Goal: Find specific page/section: Find specific page/section

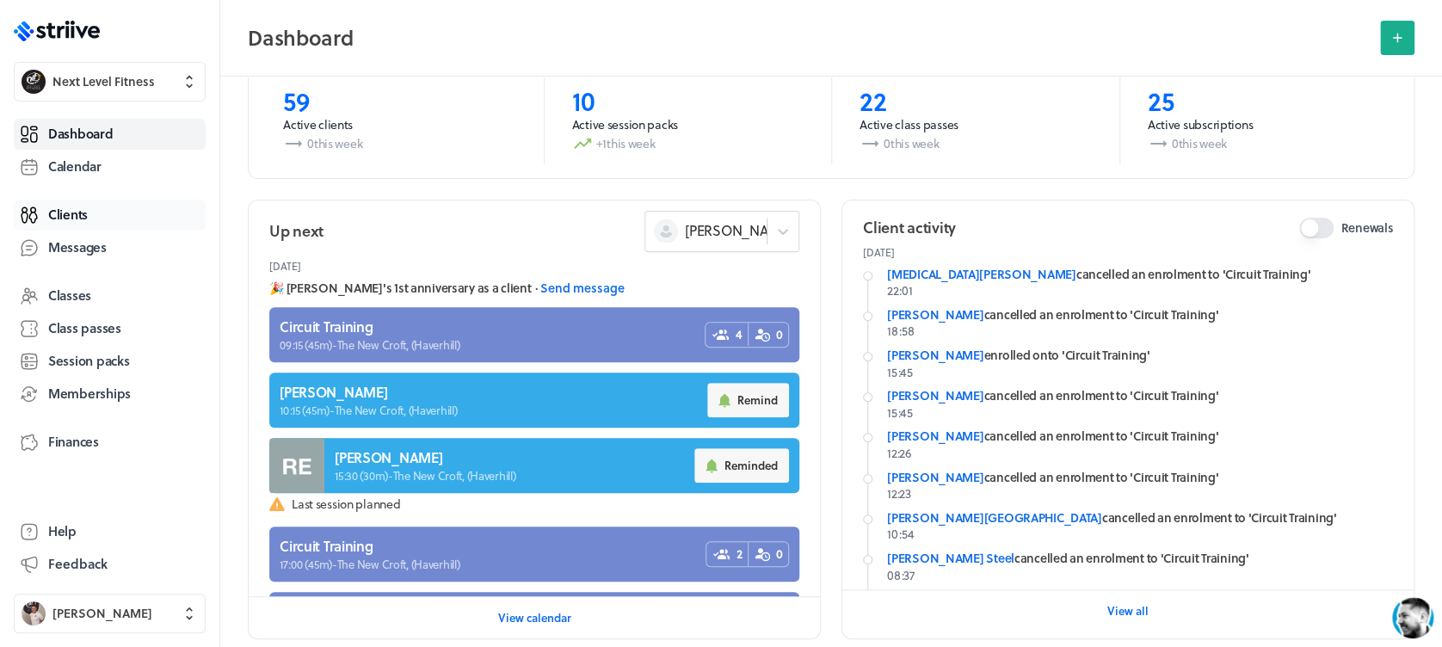
click at [76, 211] on span "Clients" at bounding box center [68, 215] width 40 height 18
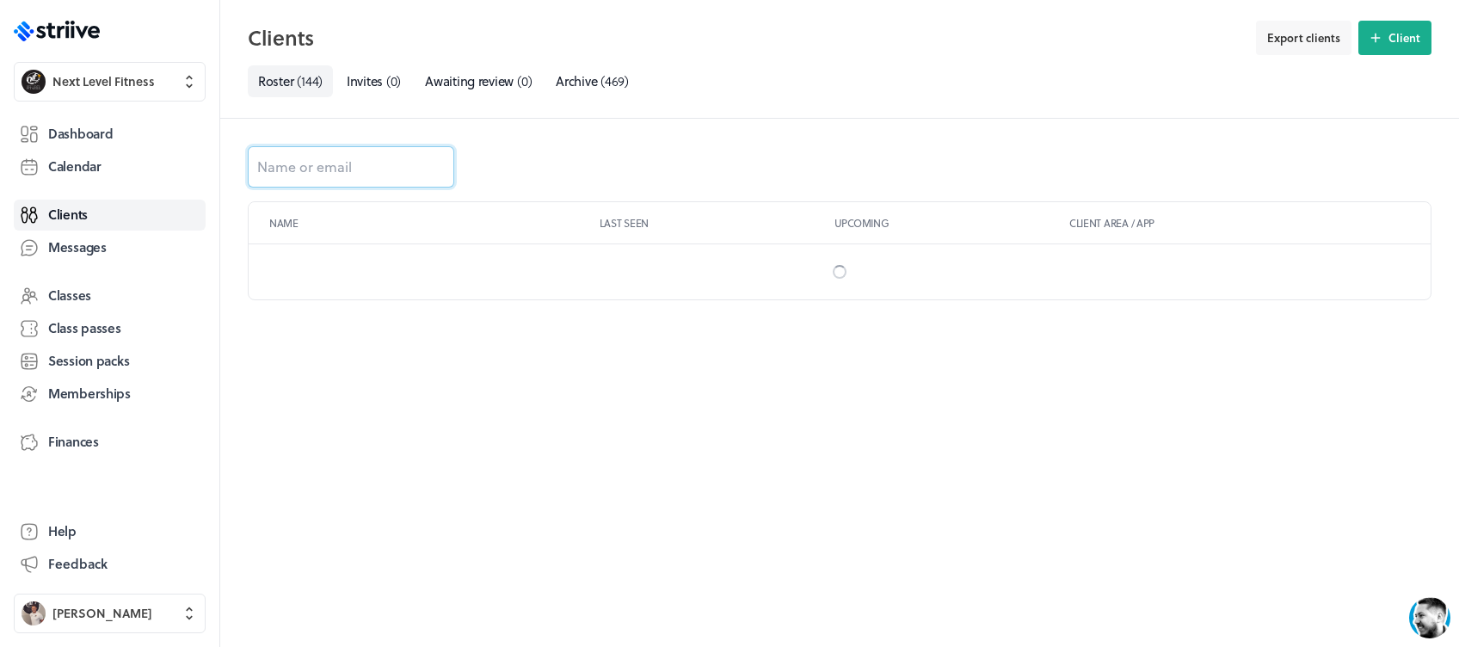
click at [413, 170] on input at bounding box center [351, 166] width 207 height 41
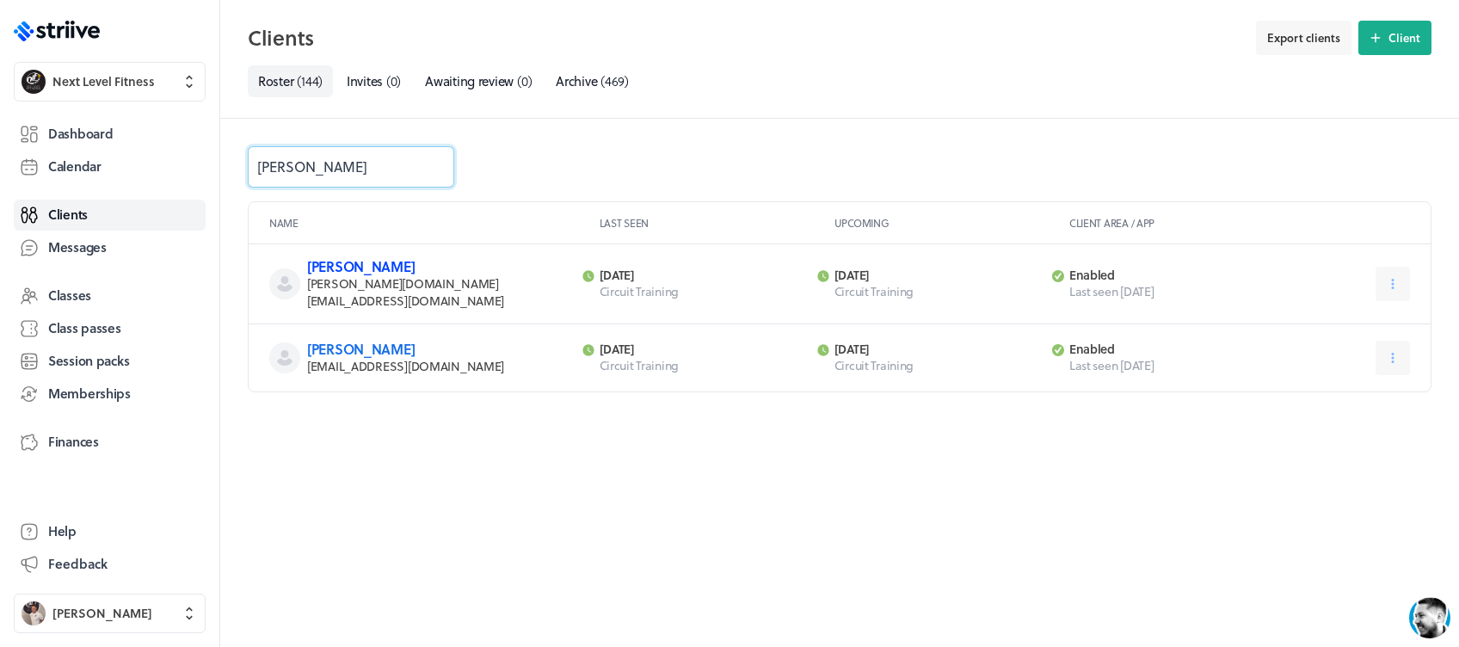
type input "[PERSON_NAME]"
click at [374, 271] on link "[PERSON_NAME]" at bounding box center [361, 266] width 108 height 20
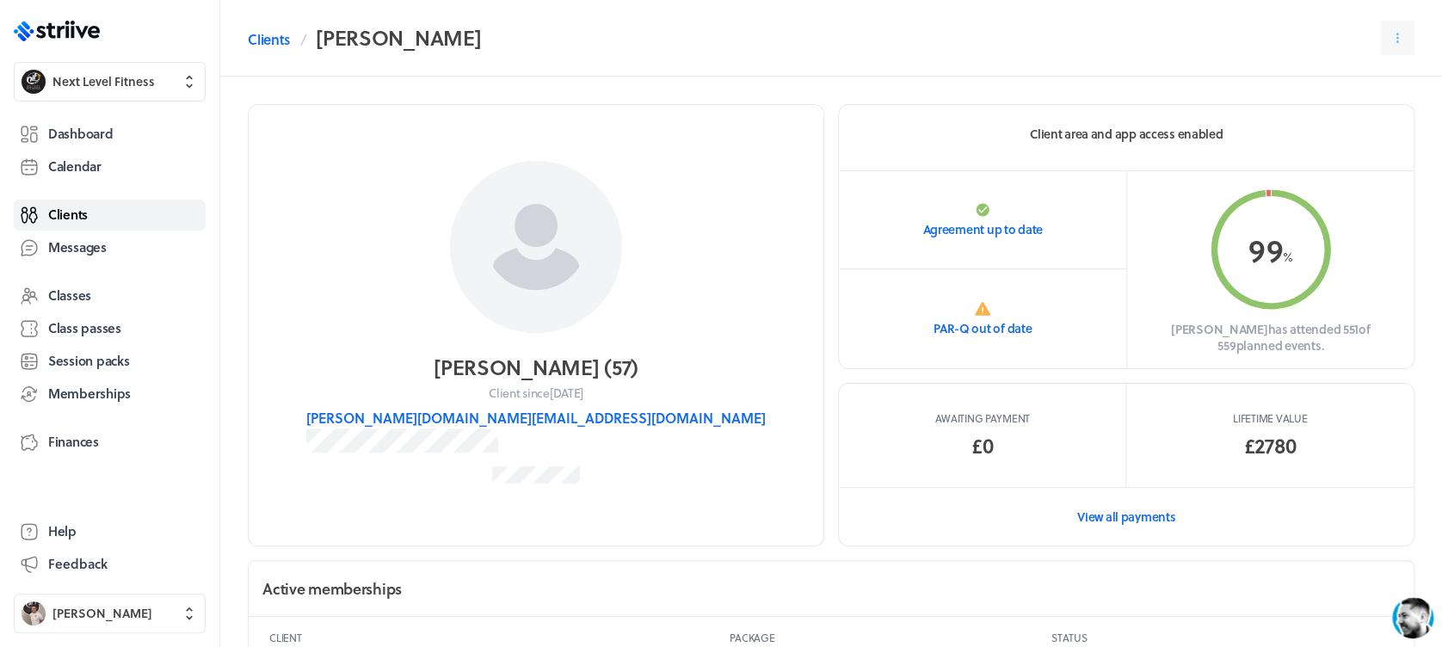
click at [82, 212] on span "Clients" at bounding box center [68, 215] width 40 height 18
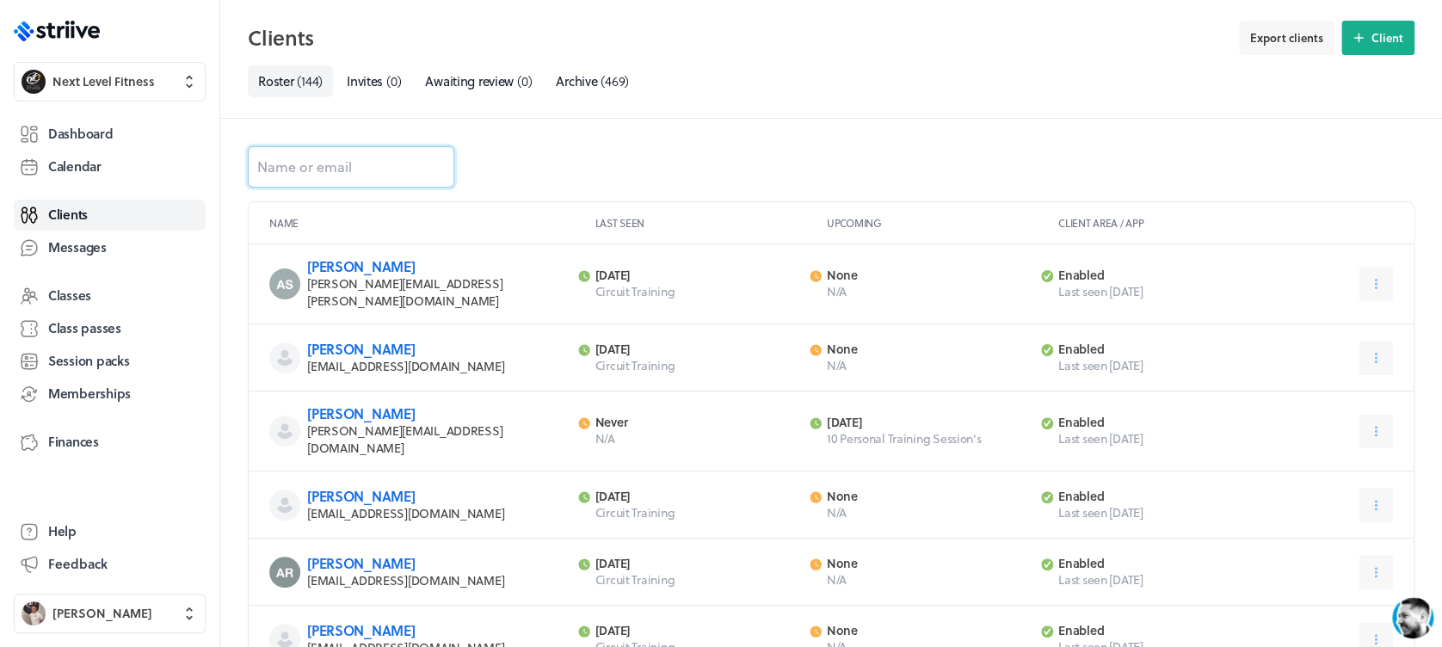
click at [367, 176] on input at bounding box center [351, 166] width 207 height 41
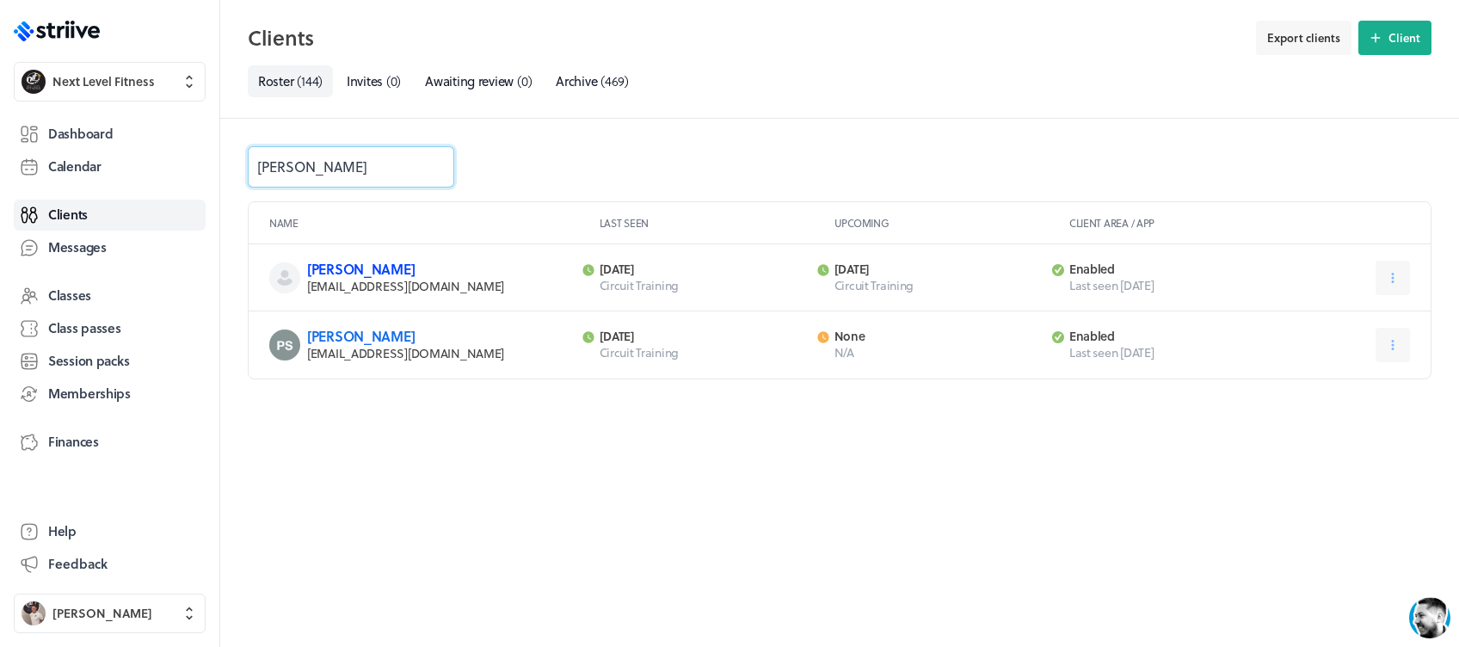
type input "[PERSON_NAME]"
click at [364, 268] on link "[PERSON_NAME]" at bounding box center [361, 269] width 108 height 20
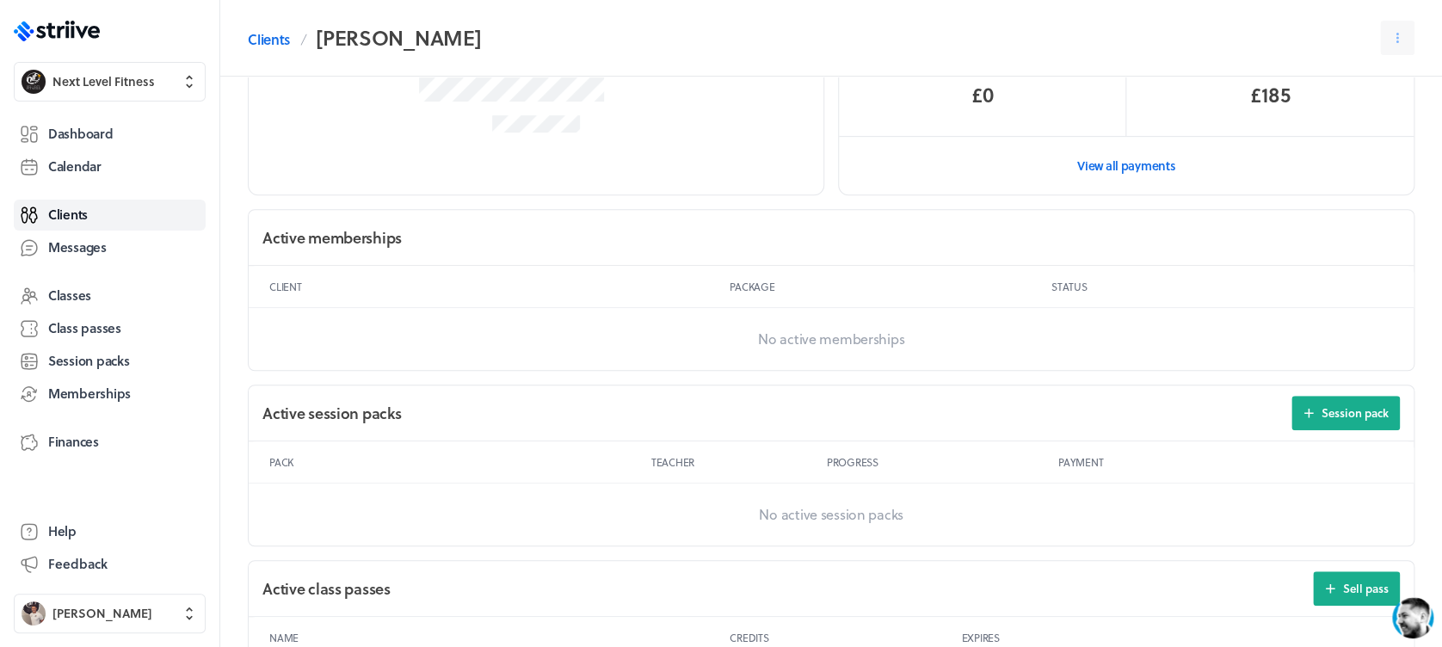
scroll to position [321, 0]
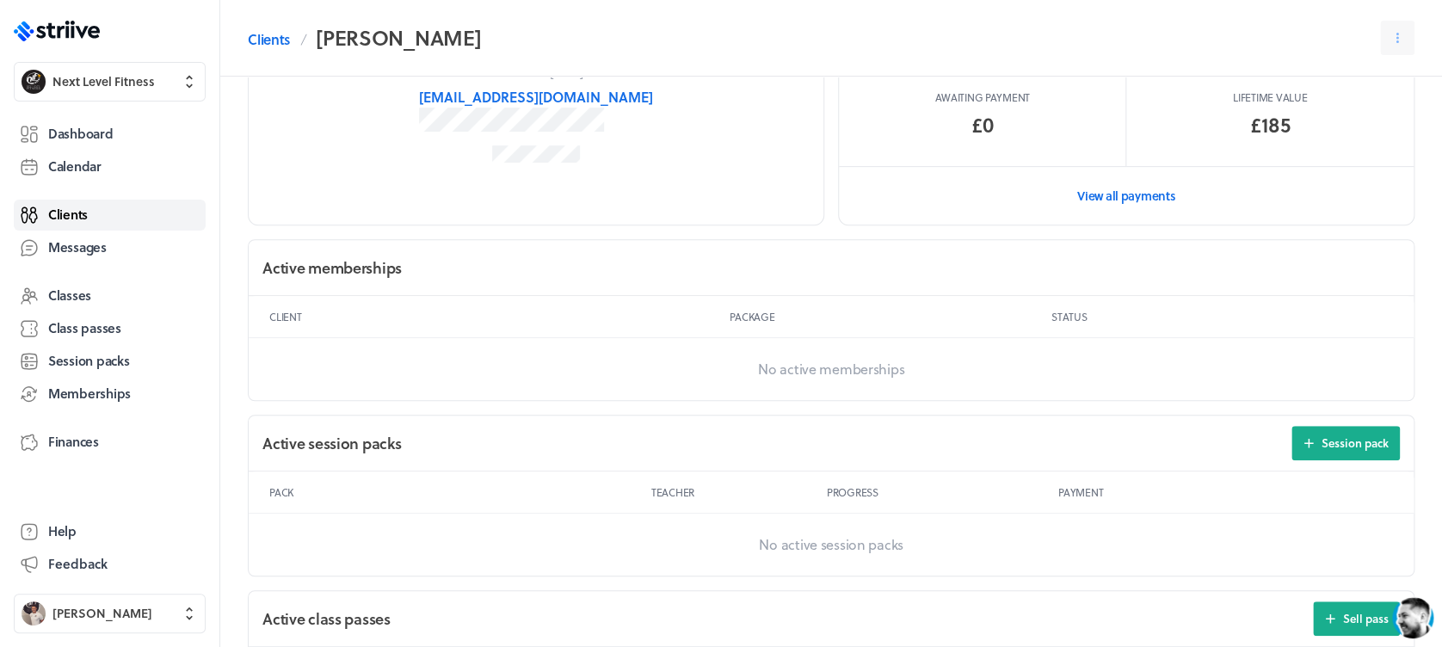
click at [96, 207] on link "Clients" at bounding box center [110, 215] width 192 height 31
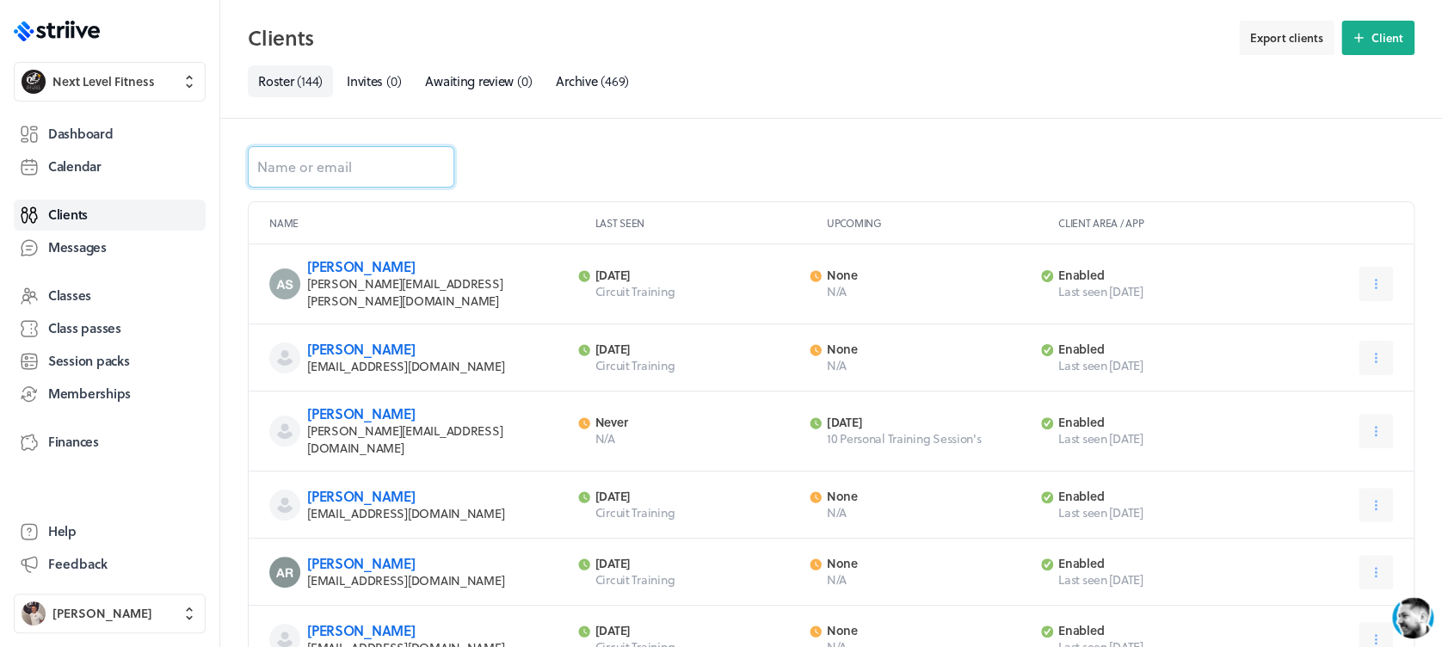
click at [392, 155] on input at bounding box center [351, 166] width 207 height 41
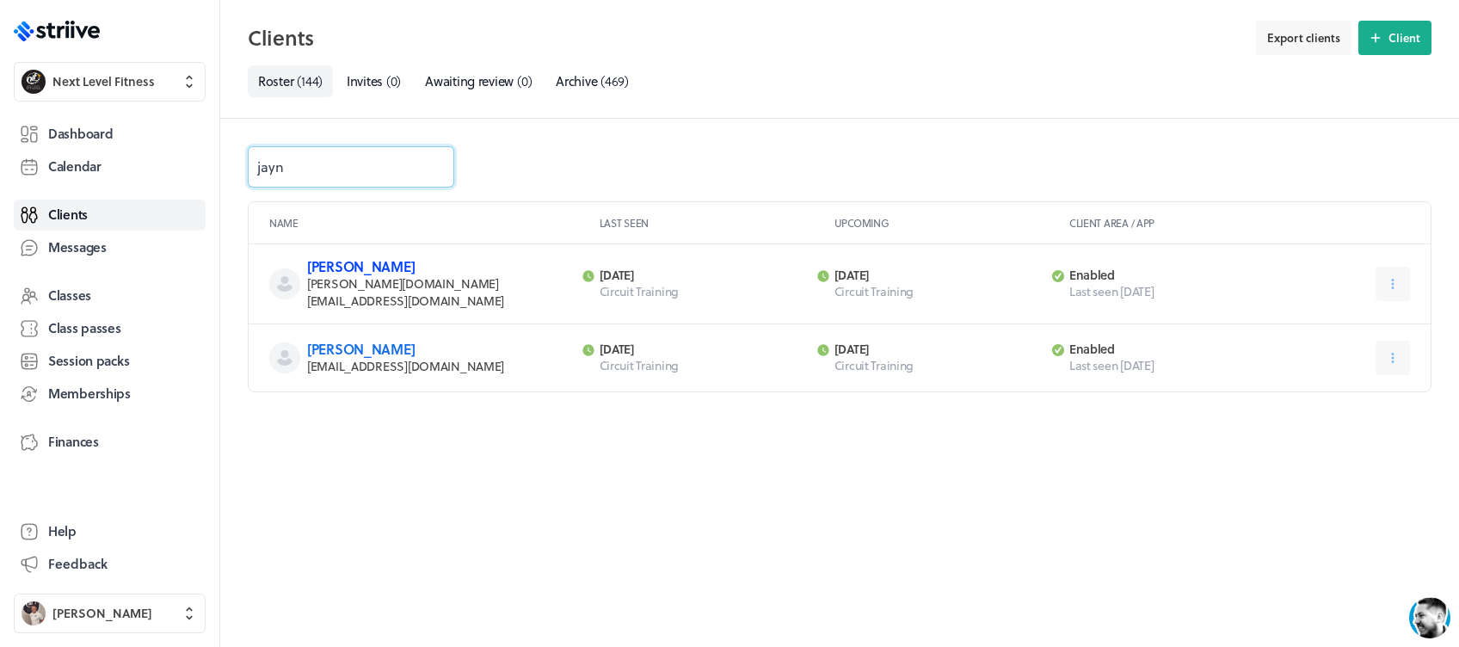
type input "jayn"
click at [372, 268] on link "[PERSON_NAME]" at bounding box center [361, 266] width 108 height 20
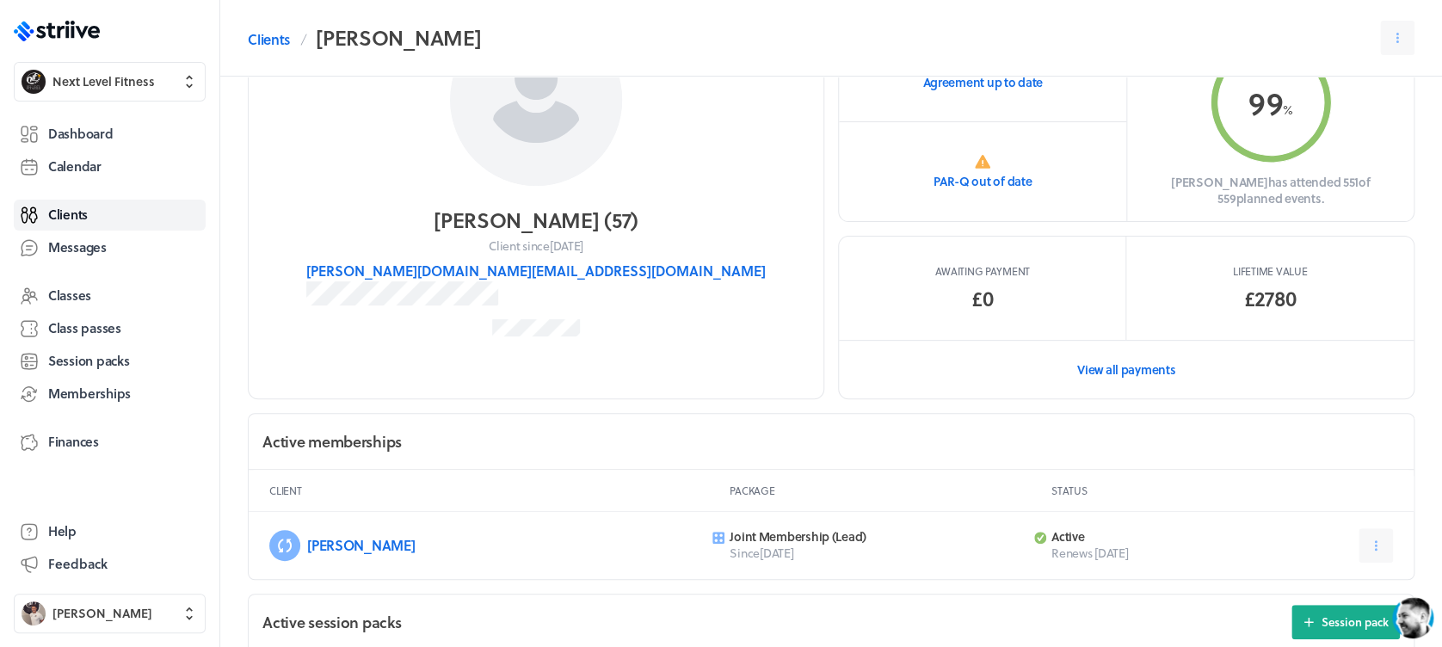
scroll to position [131, 0]
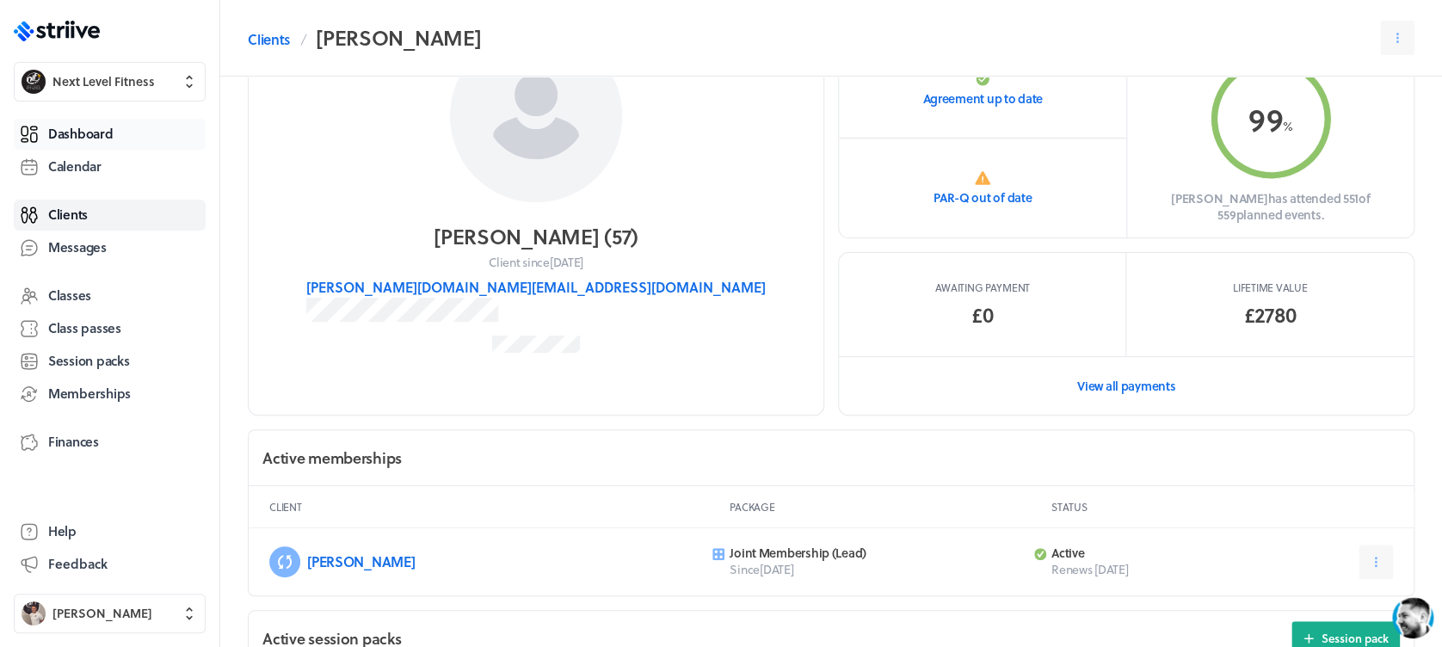
click at [91, 126] on span "Dashboard" at bounding box center [80, 134] width 65 height 18
